Goal: Book appointment/travel/reservation

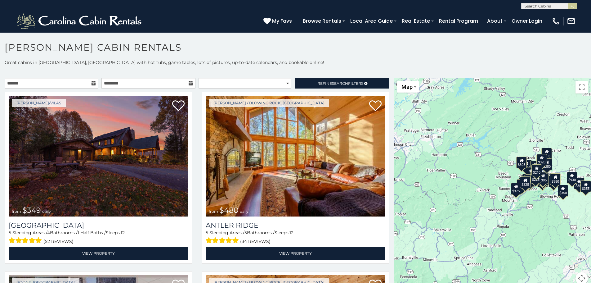
scroll to position [0, 0]
click at [556, 7] on input "text" at bounding box center [548, 7] width 54 height 6
type input "****"
click at [541, 14] on li "Twin Hollows" at bounding box center [548, 15] width 55 height 6
click at [574, 10] on div "[PHONE_NUMBER] My Favs Browse Rentals Local Area Guide Activities & Attractions…" at bounding box center [295, 20] width 591 height 23
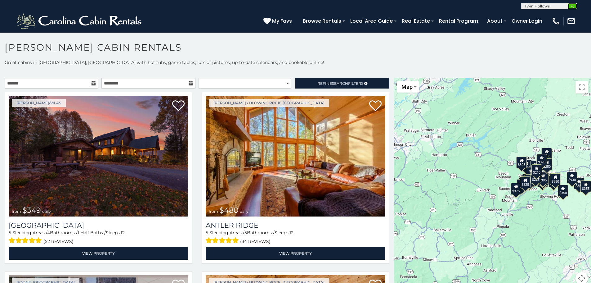
click at [572, 7] on img "submit" at bounding box center [572, 6] width 5 height 5
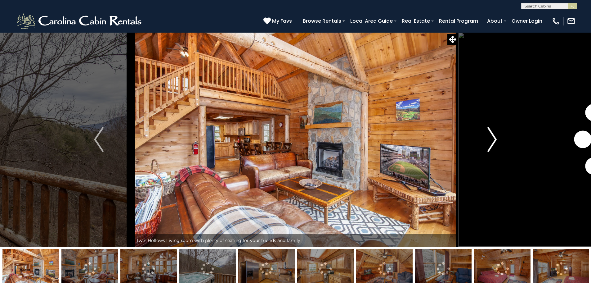
click at [492, 138] on img "Next" at bounding box center [491, 139] width 9 height 25
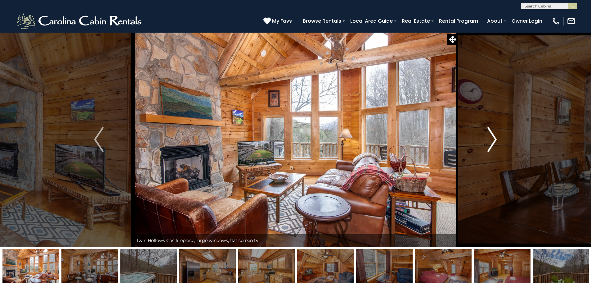
click at [492, 140] on img "Next" at bounding box center [491, 139] width 9 height 25
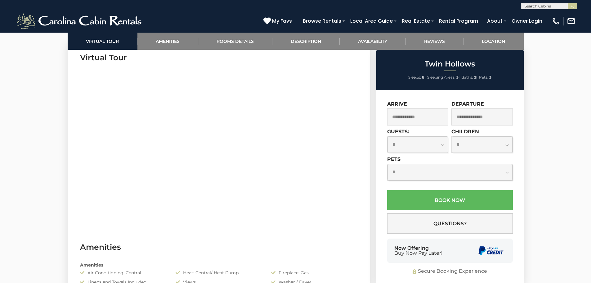
scroll to position [310, 0]
click at [397, 118] on input "text" at bounding box center [417, 116] width 61 height 17
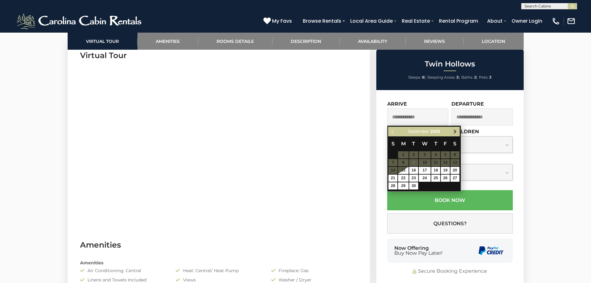
click at [453, 132] on span "Next" at bounding box center [455, 131] width 5 height 5
click at [455, 132] on span "Next" at bounding box center [455, 131] width 5 height 5
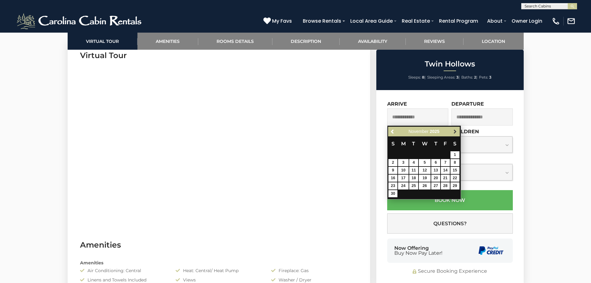
click at [457, 132] on span "Next" at bounding box center [455, 131] width 5 height 5
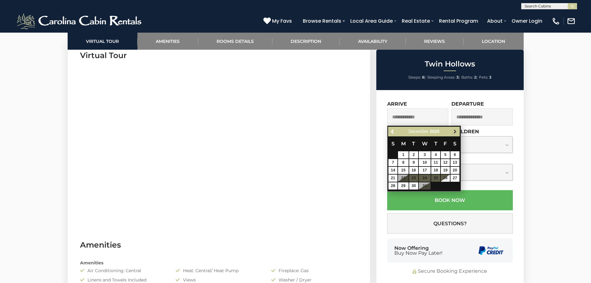
click at [457, 132] on span "Next" at bounding box center [455, 131] width 5 height 5
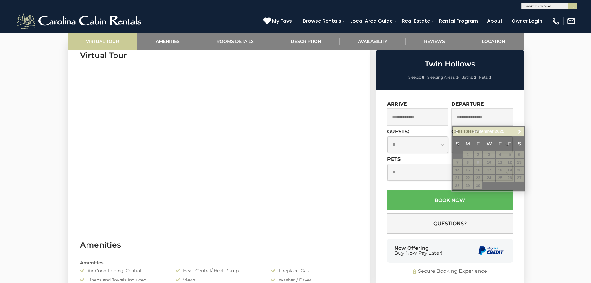
drag, startPoint x: 30, startPoint y: 131, endPoint x: 113, endPoint y: 35, distance: 127.1
